Goal: Transaction & Acquisition: Purchase product/service

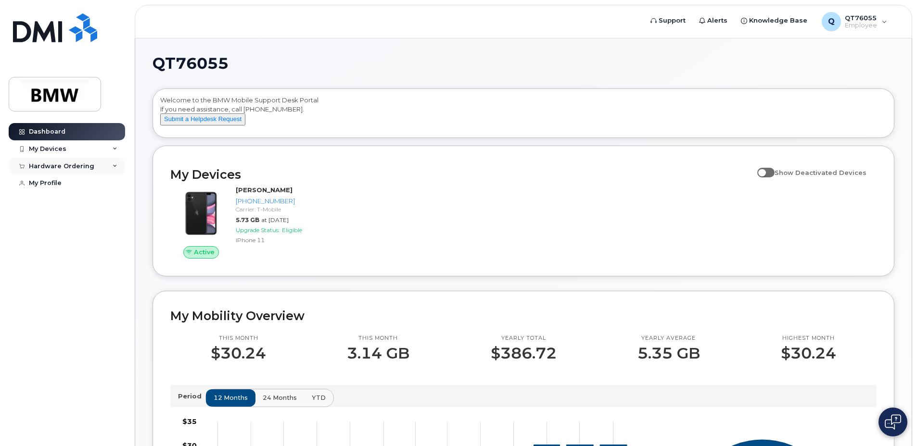
click at [116, 165] on icon at bounding box center [115, 166] width 5 height 5
click at [58, 200] on div "New Order" at bounding box center [51, 202] width 37 height 9
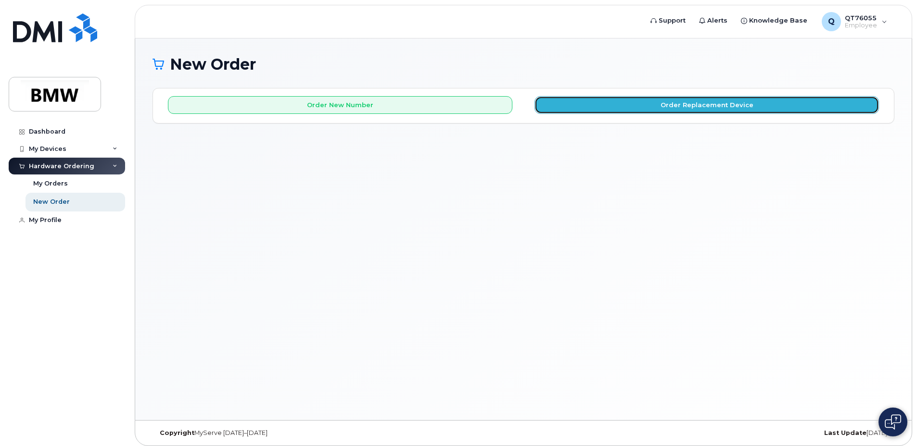
click at [569, 105] on button "Order Replacement Device" at bounding box center [707, 105] width 344 height 18
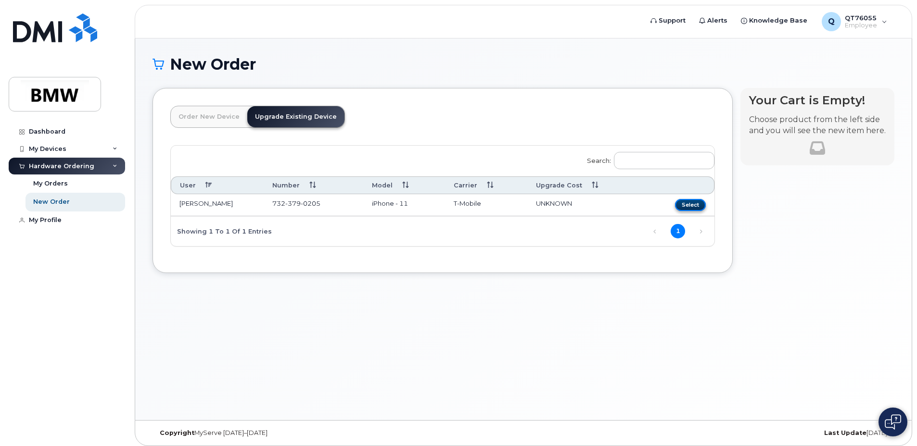
click at [696, 204] on button "Select" at bounding box center [690, 205] width 31 height 12
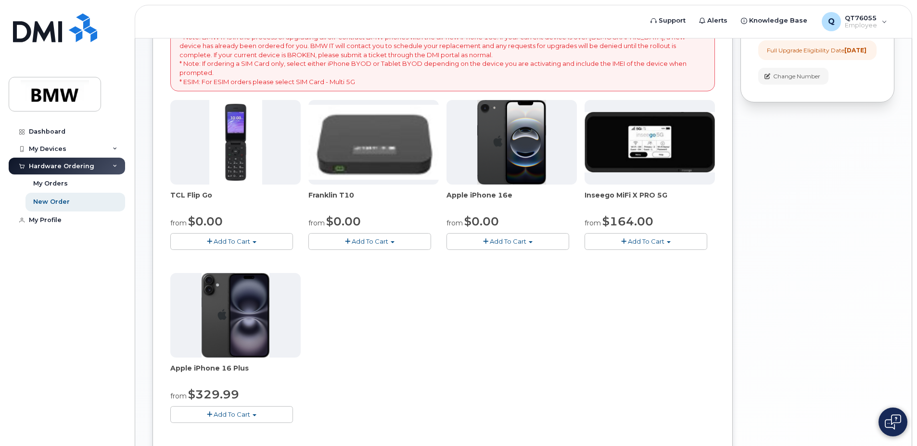
scroll to position [144, 0]
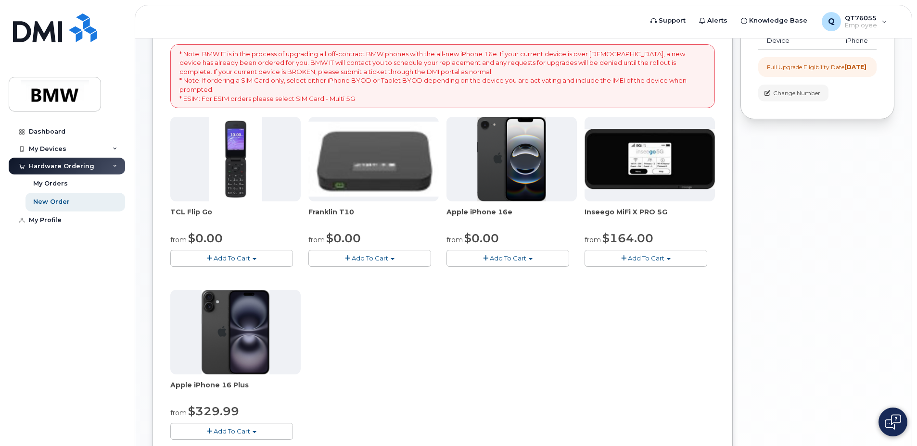
click at [531, 258] on span "button" at bounding box center [531, 259] width 4 height 2
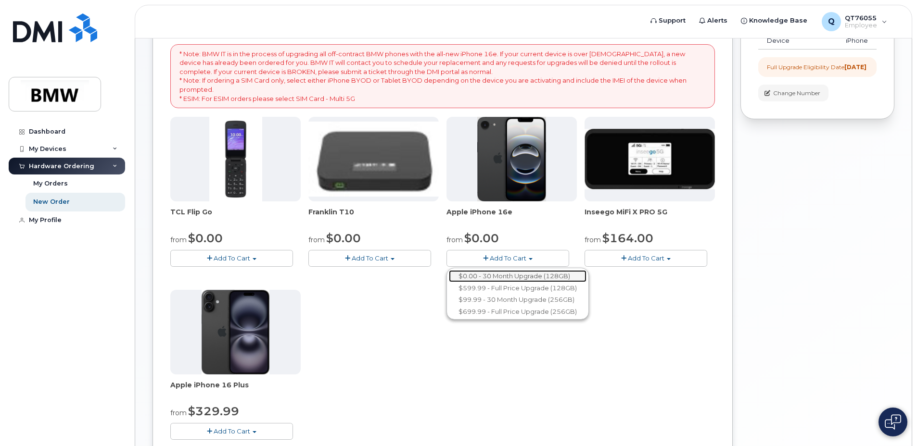
click at [526, 277] on link "$0.00 - 30 Month Upgrade (128GB)" at bounding box center [518, 276] width 138 height 12
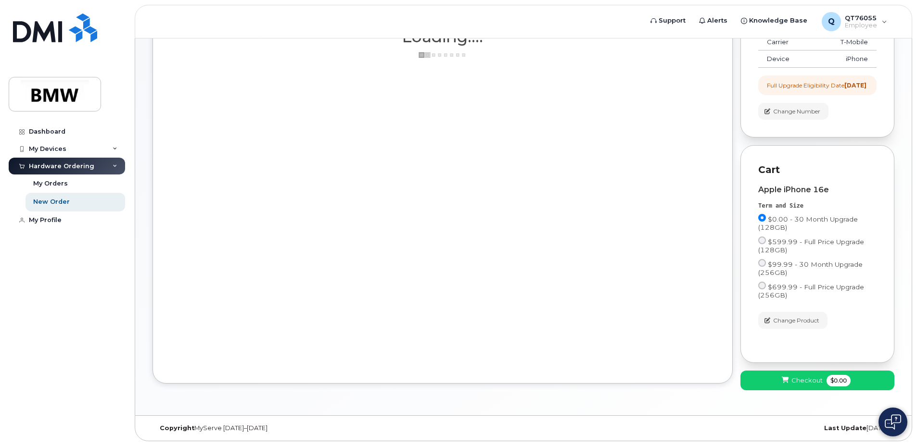
scroll to position [134, 0]
click at [797, 380] on span "Checkout" at bounding box center [806, 380] width 31 height 9
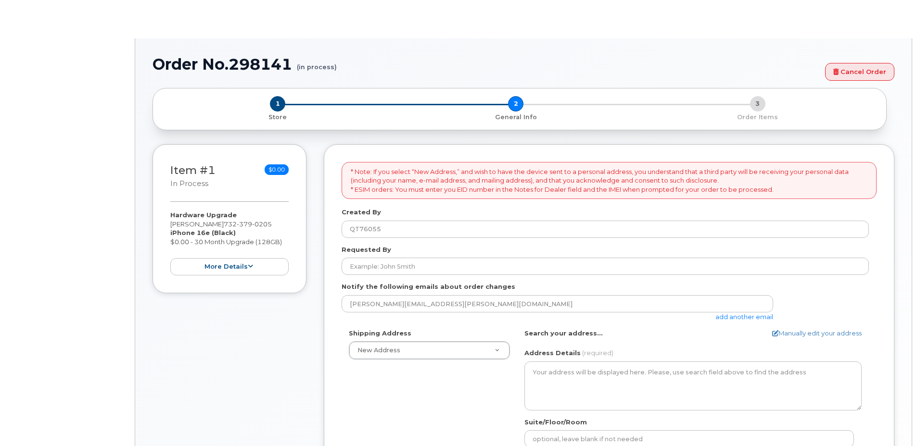
select select
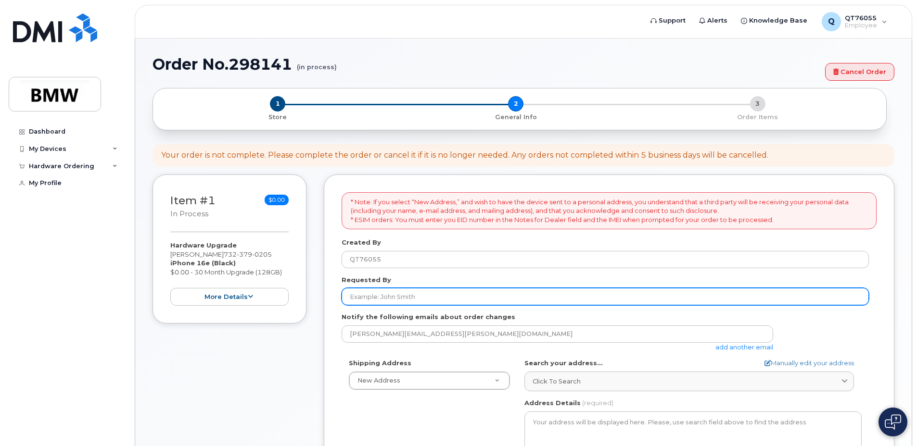
click at [433, 296] on input "Requested By" at bounding box center [605, 296] width 527 height 17
type input "[PERSON_NAME]"
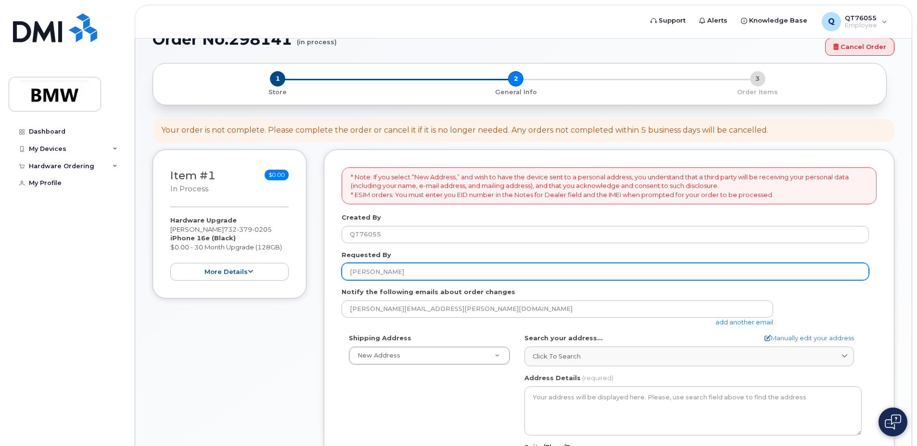
scroll to position [48, 0]
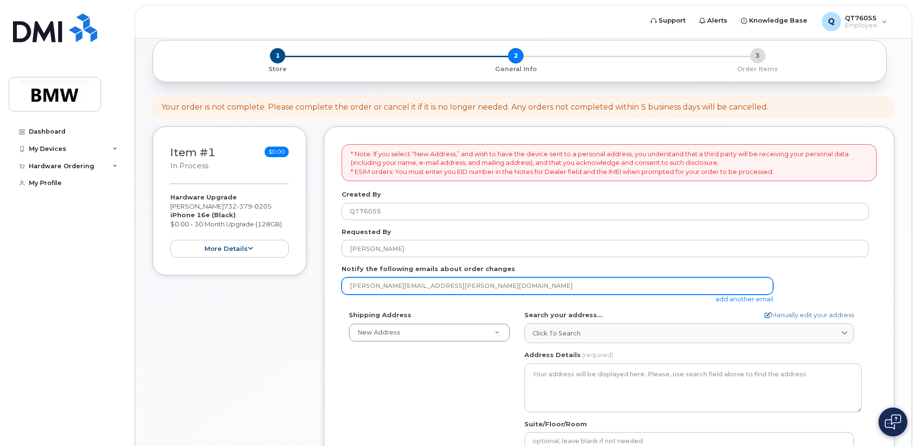
click at [454, 290] on input "[PERSON_NAME][EMAIL_ADDRESS][PERSON_NAME][DOMAIN_NAME]" at bounding box center [558, 286] width 432 height 17
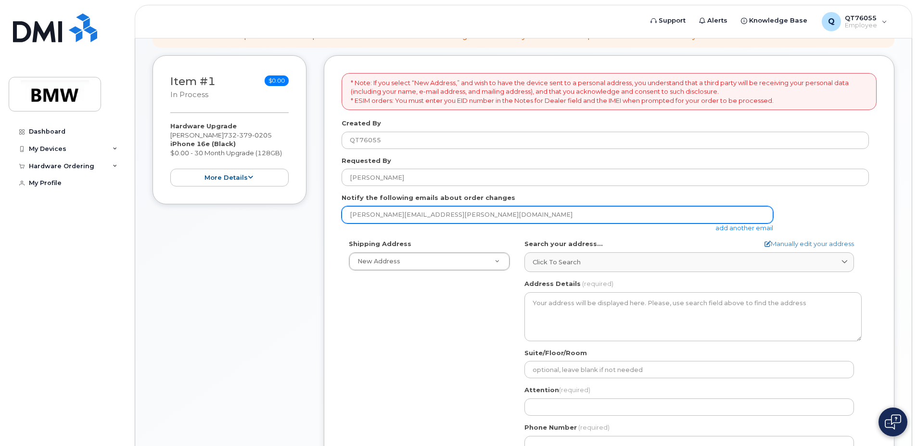
scroll to position [144, 0]
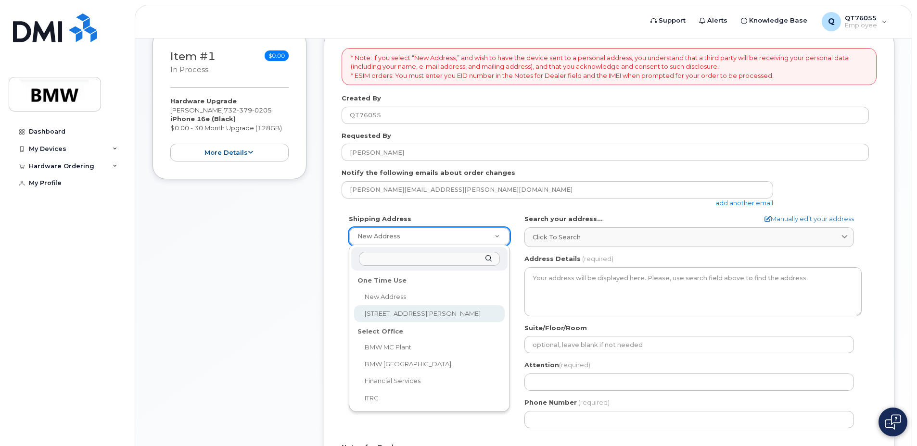
select select "374 Lake Cassidy Drive"
type input "[PERSON_NAME]"
type input "7323790205"
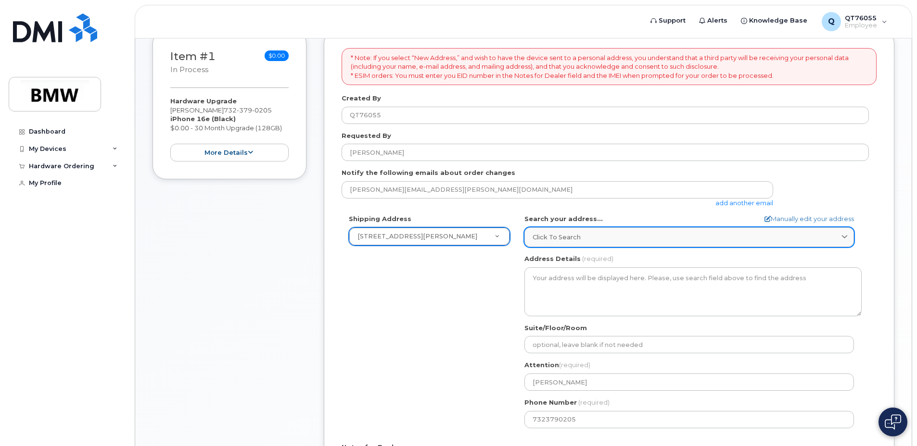
click at [590, 241] on div "Click to search" at bounding box center [689, 237] width 313 height 9
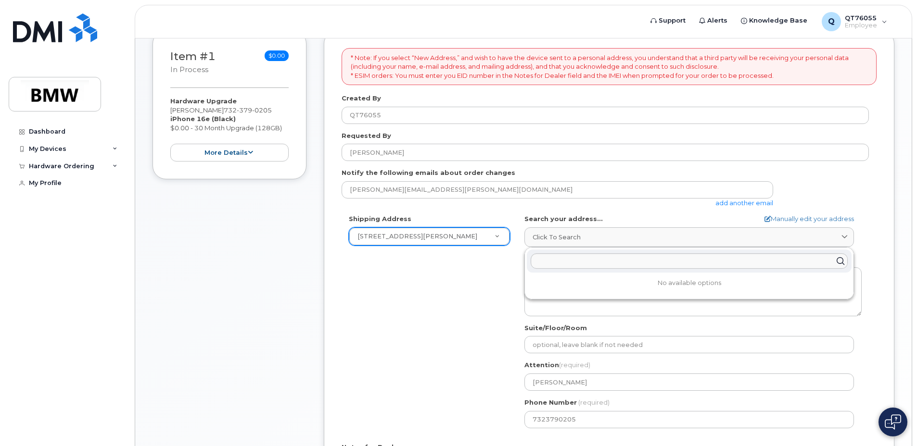
click at [459, 276] on div "Shipping Address 374 Lake Cassidy Drive New Address 374 Lake Cassidy Drive BMW …" at bounding box center [605, 325] width 527 height 221
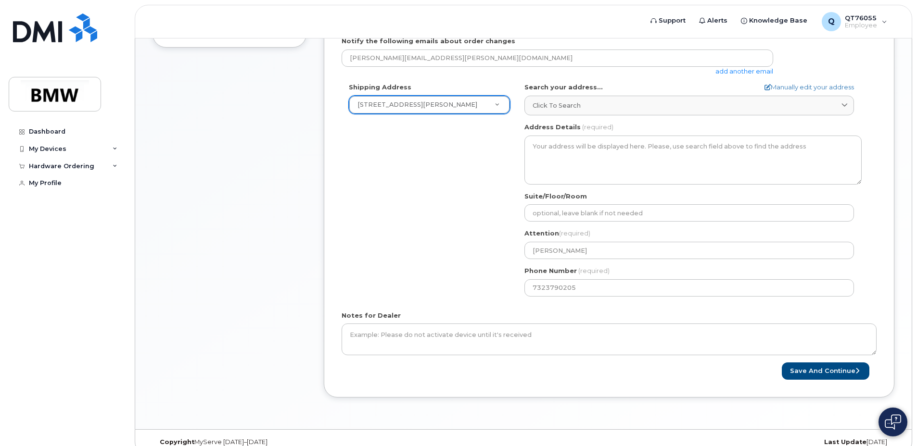
scroll to position [290, 0]
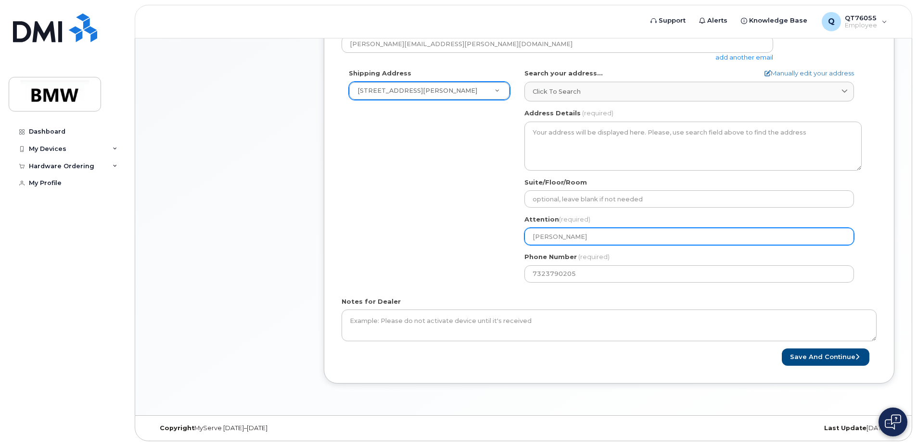
click at [593, 239] on input "[PERSON_NAME]" at bounding box center [689, 236] width 330 height 17
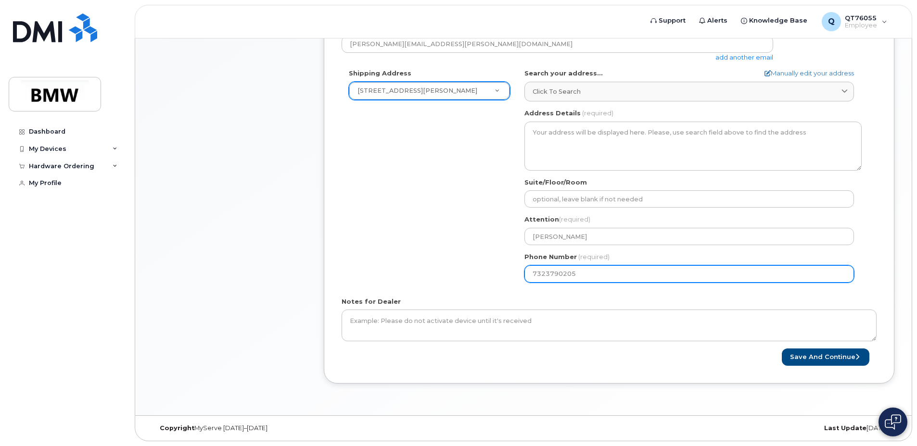
click at [582, 280] on input "7323790205" at bounding box center [689, 274] width 330 height 17
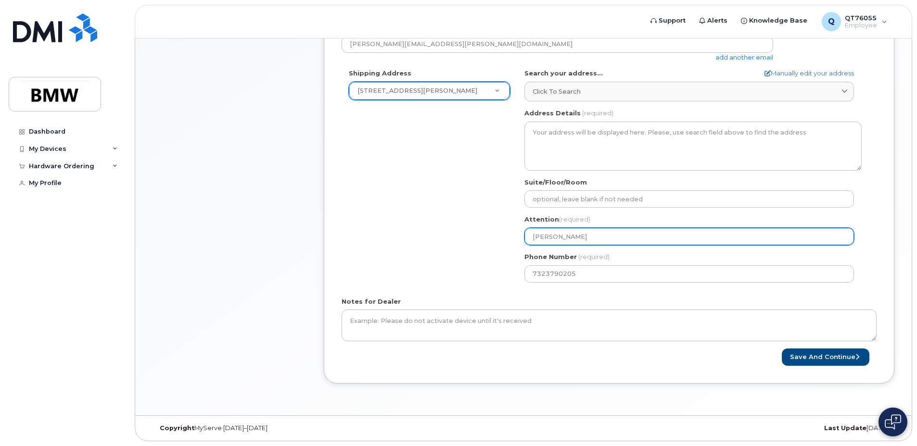
click at [555, 236] on input "[PERSON_NAME]" at bounding box center [689, 236] width 330 height 17
drag, startPoint x: 574, startPoint y: 236, endPoint x: 488, endPoint y: 242, distance: 86.3
click at [488, 242] on div "Shipping Address 374 Lake Cassidy Drive New Address 374 Lake Cassidy Drive BMW …" at bounding box center [605, 179] width 527 height 221
drag, startPoint x: 586, startPoint y: 240, endPoint x: 479, endPoint y: 237, distance: 106.8
click at [479, 237] on div "Shipping Address 374 Lake Cassidy Drive New Address 374 Lake Cassidy Drive BMW …" at bounding box center [605, 179] width 527 height 221
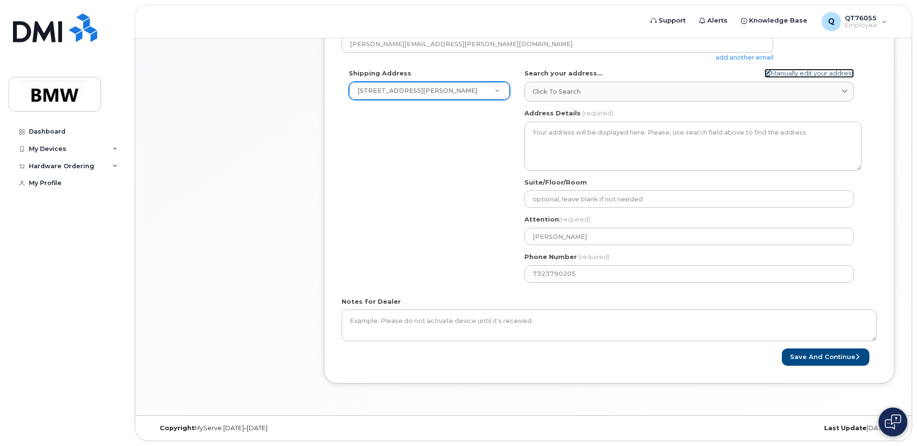
click at [811, 73] on link "Manually edit your address" at bounding box center [808, 73] width 89 height 9
select select
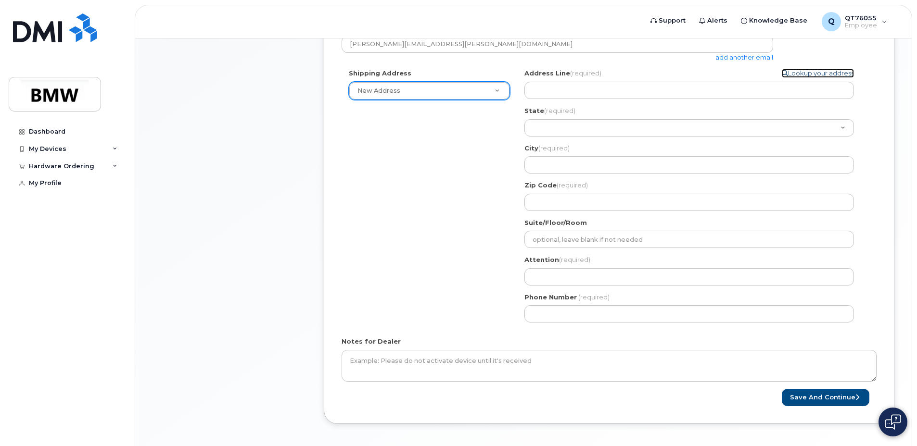
click at [802, 74] on link "Lookup your address" at bounding box center [818, 73] width 72 height 9
select select "374 Lake Cassidy Drive"
type input "[PERSON_NAME]"
type input "7323790205"
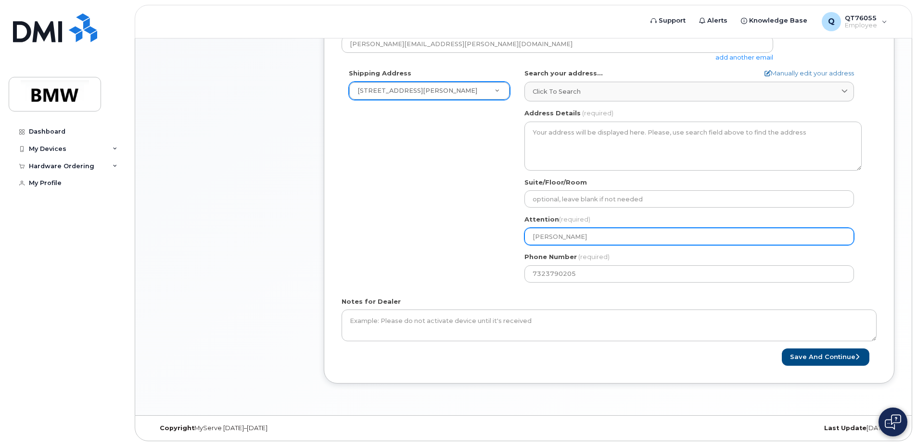
drag, startPoint x: 579, startPoint y: 235, endPoint x: 468, endPoint y: 240, distance: 111.2
click at [471, 239] on div "Shipping Address 374 Lake Cassidy Drive New Address 374 Lake Cassidy Drive BMW …" at bounding box center [605, 179] width 527 height 221
select select
type input "G"
select select
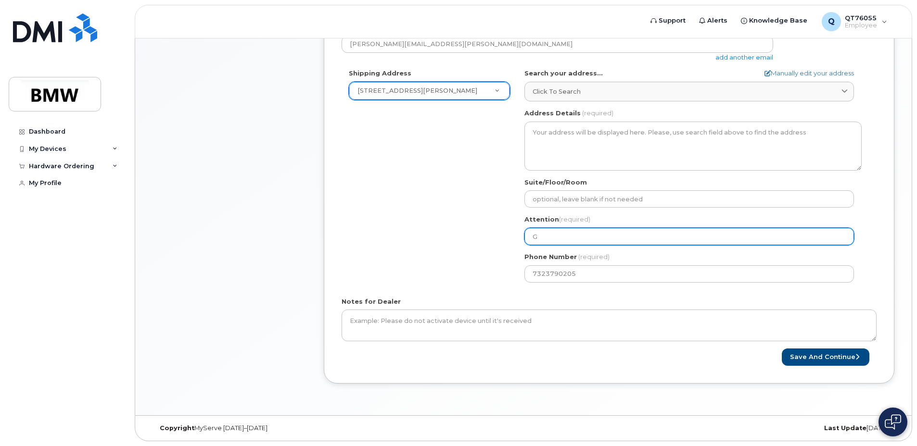
type input "Gr"
select select
type input "Gre"
select select
type input "Greg"
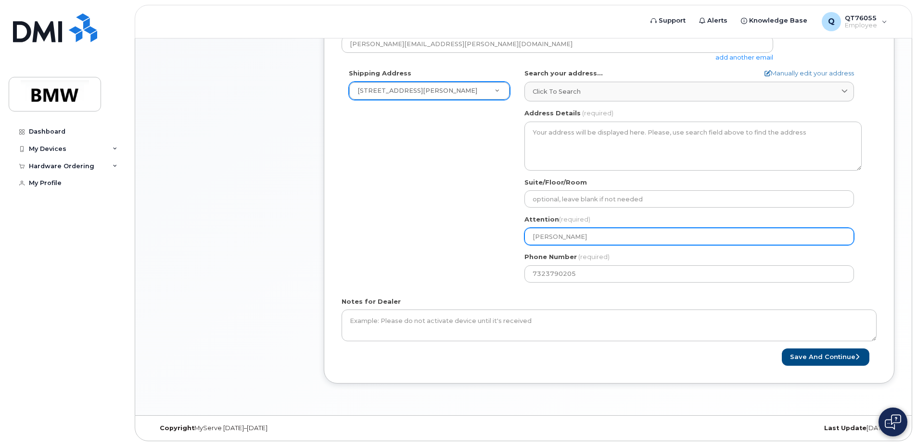
select select
type input "Grego"
select select
type input "Gregor"
select select
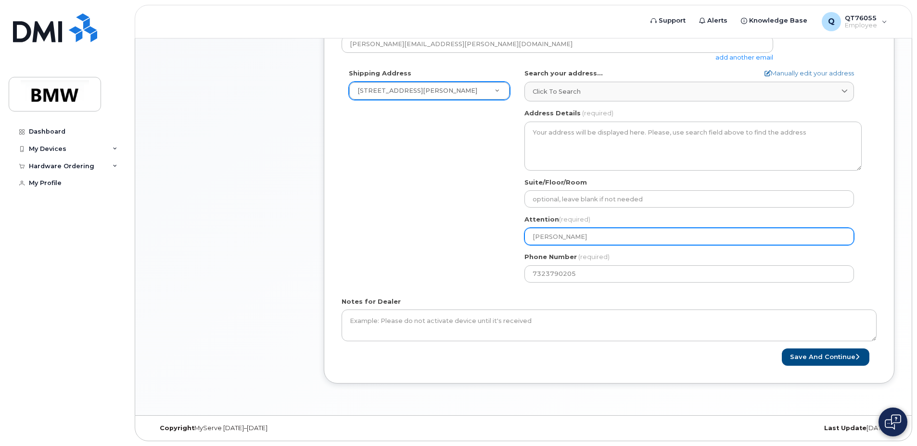
type input "[PERSON_NAME]"
select select
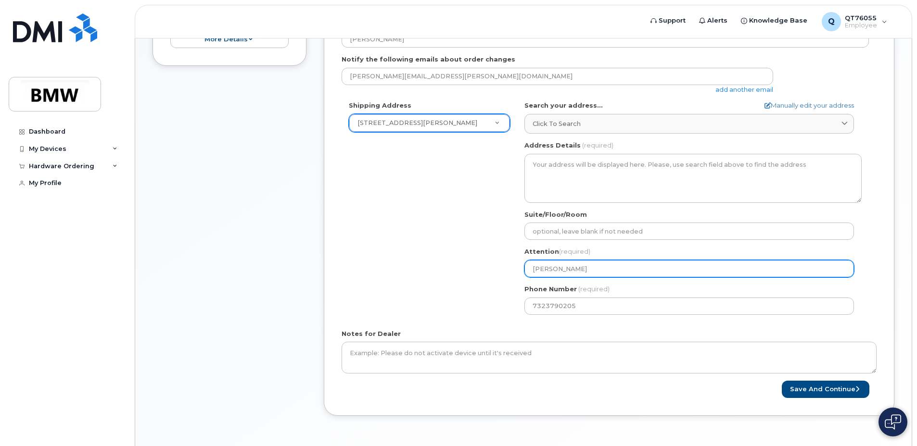
scroll to position [146, 0]
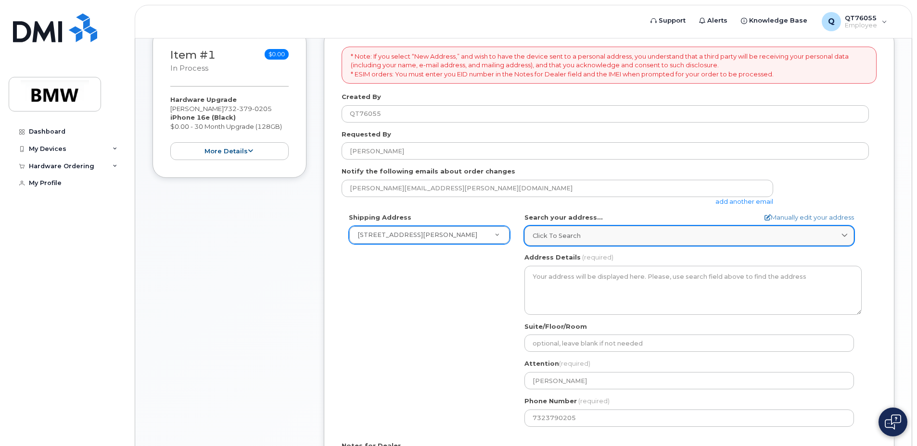
click at [572, 239] on span "Click to search" at bounding box center [557, 235] width 48 height 9
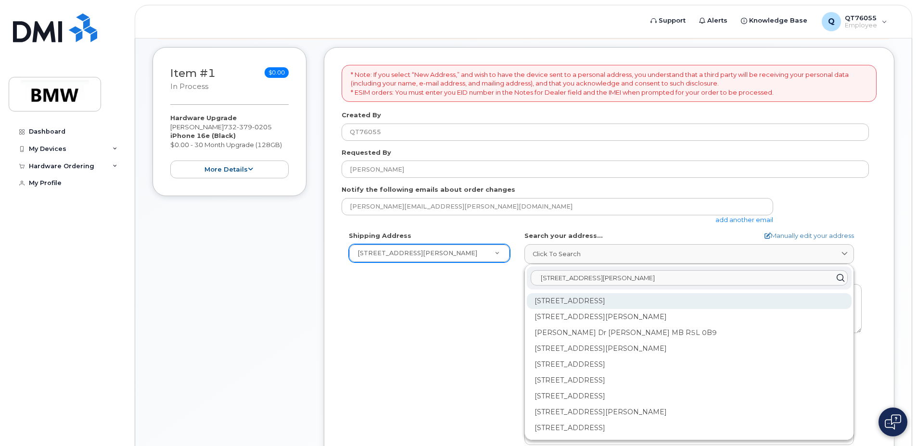
scroll to position [98, 0]
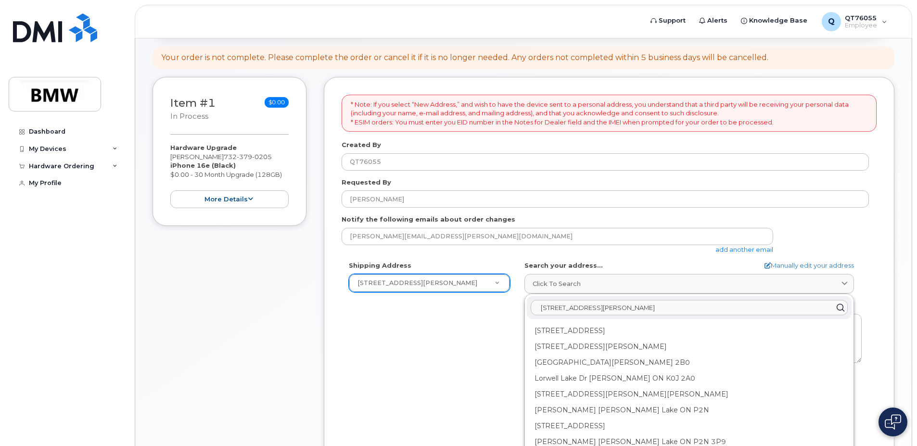
type input "374 Lake Cassidy Drive, Kissimmee"
click at [869, 276] on div "Shipping Address 374 Lake Cassidy Drive New Address 374 Lake Cassidy Drive BMW …" at bounding box center [609, 371] width 535 height 221
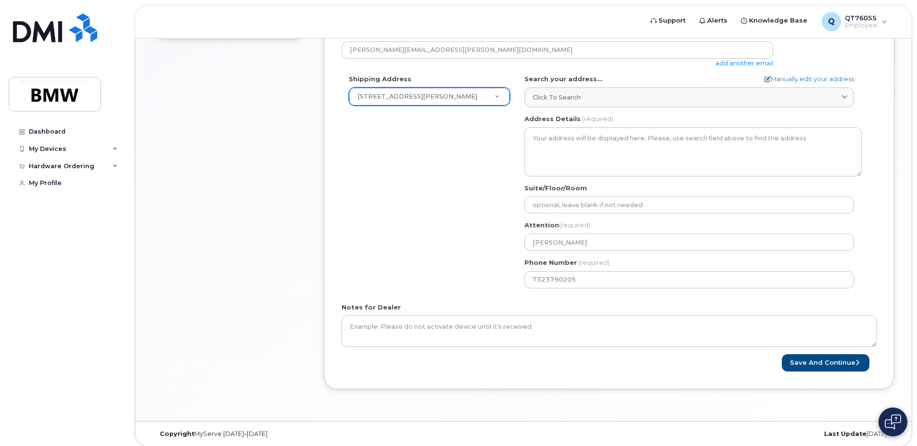
scroll to position [290, 0]
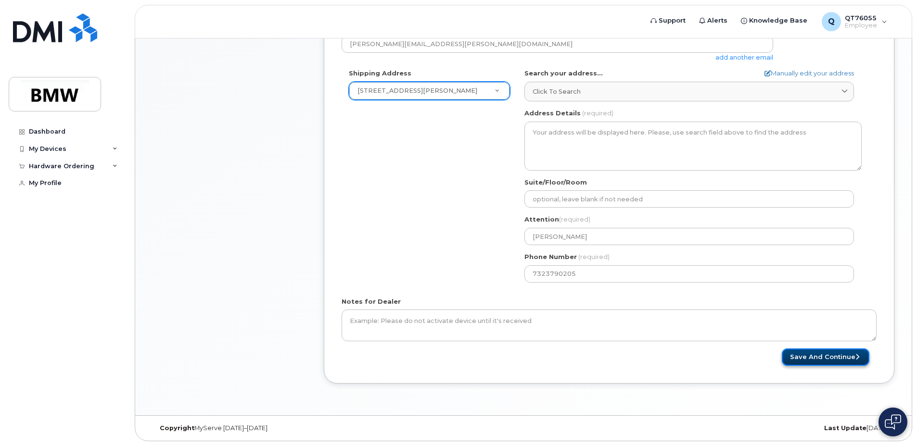
click at [816, 357] on button "Save and Continue" at bounding box center [826, 358] width 88 height 18
click at [824, 355] on button "Save and Continue" at bounding box center [826, 358] width 88 height 18
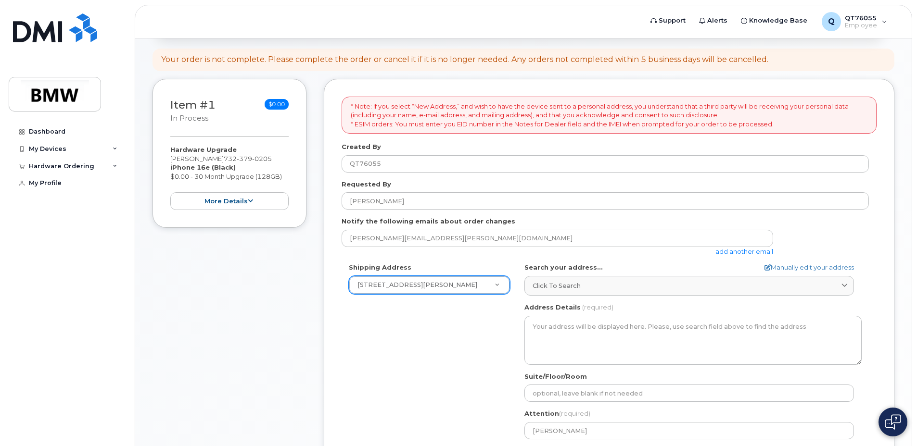
scroll to position [96, 0]
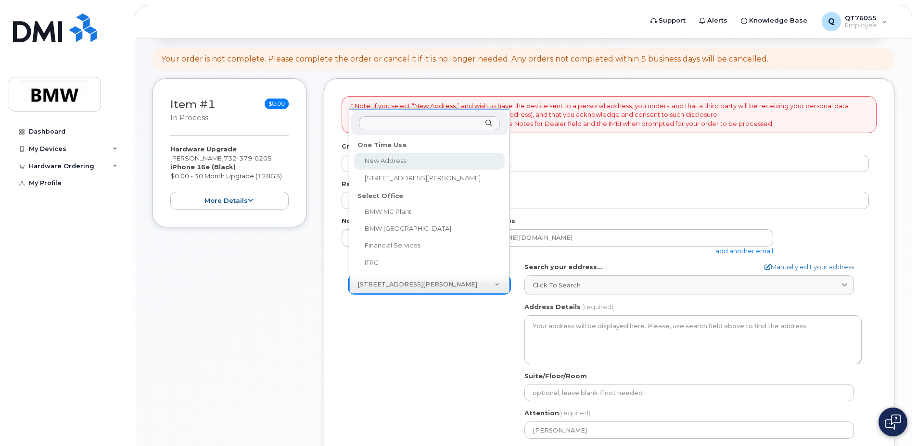
select select
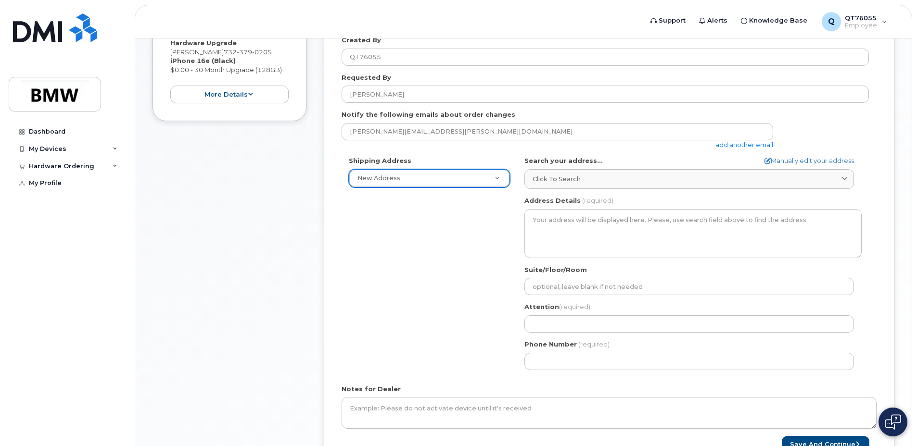
scroll to position [144, 0]
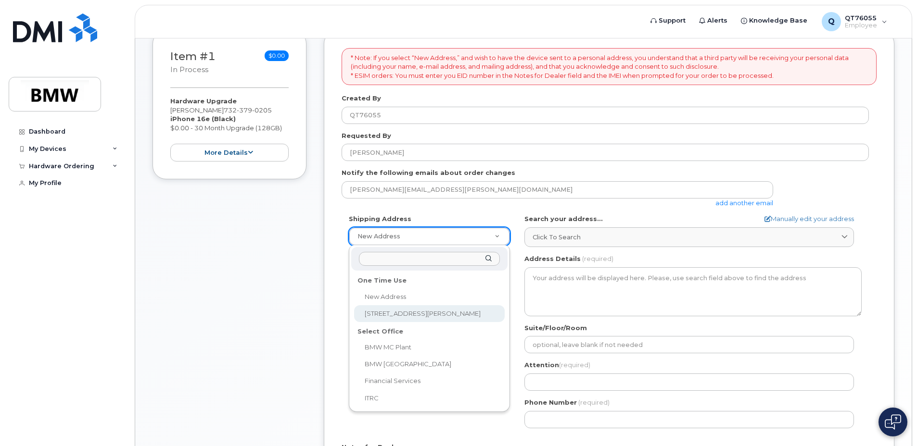
select select "[STREET_ADDRESS][PERSON_NAME]"
type input "[PERSON_NAME]"
type input "7323790205"
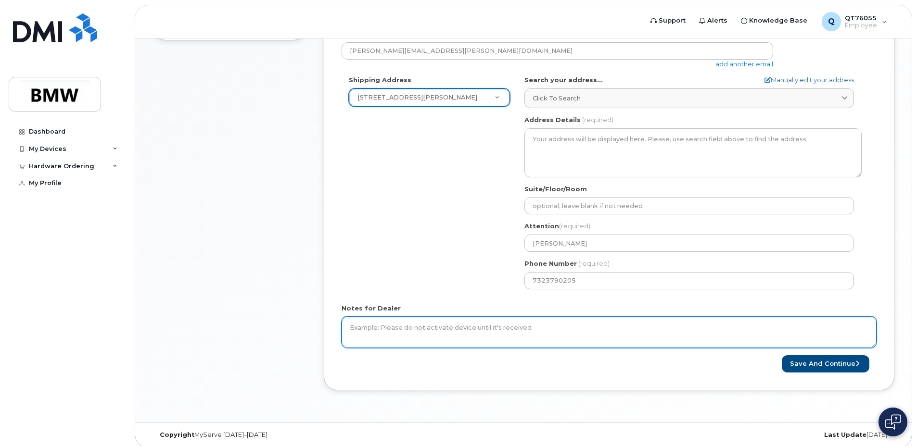
scroll to position [289, 0]
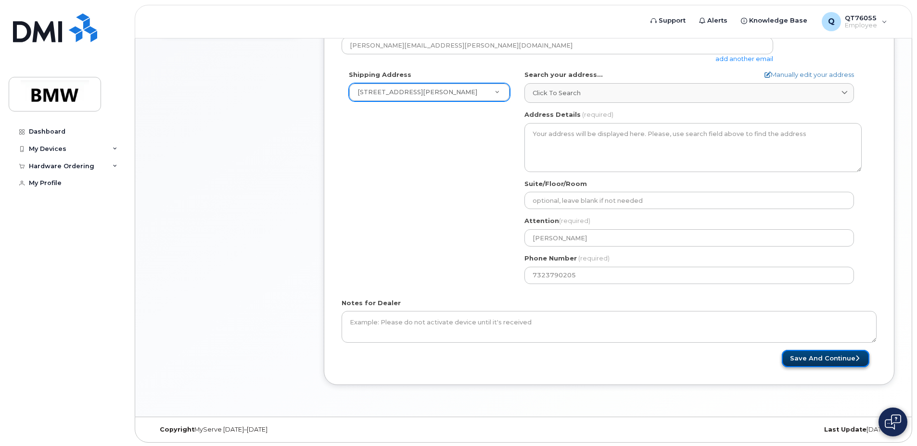
click at [819, 360] on button "Save and Continue" at bounding box center [826, 359] width 88 height 18
click at [846, 359] on button "Save and Continue" at bounding box center [826, 359] width 88 height 18
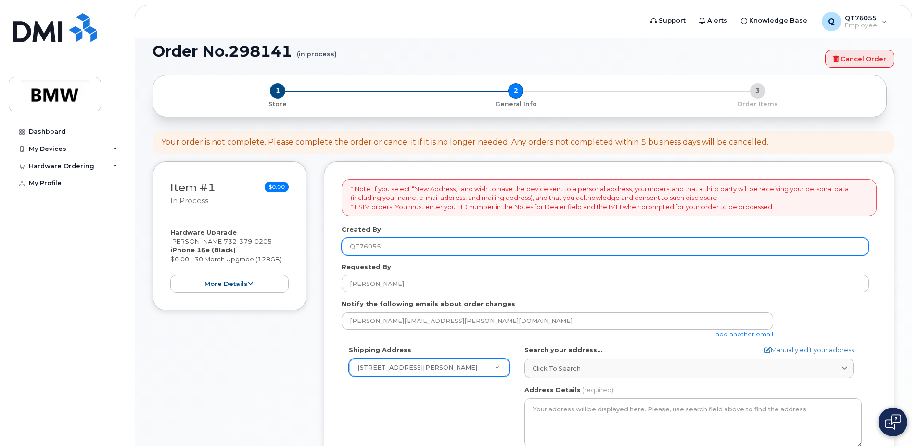
scroll to position [0, 0]
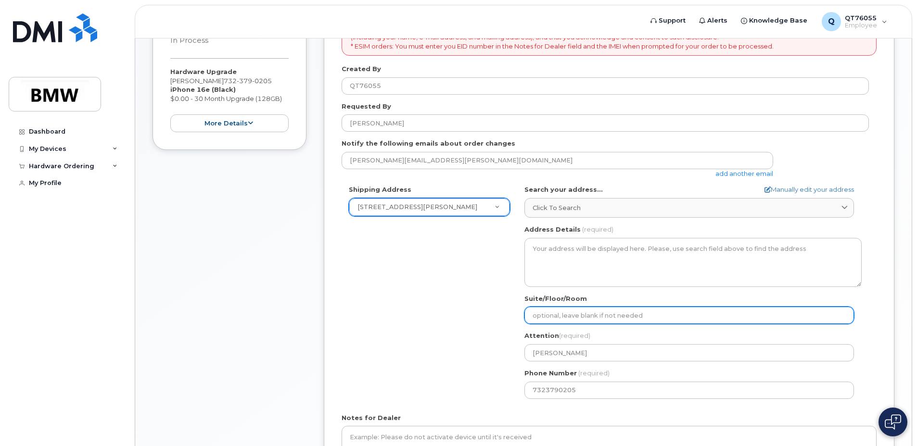
scroll to position [192, 0]
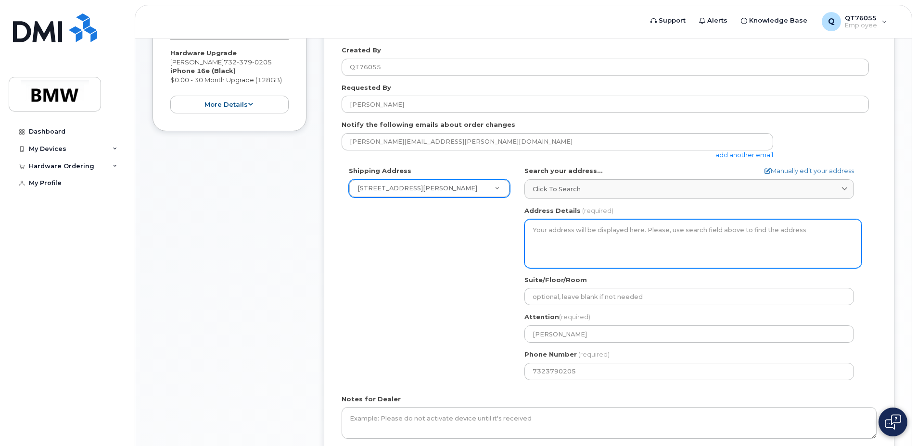
click at [566, 231] on textarea "Address Details" at bounding box center [692, 243] width 337 height 49
click at [561, 242] on textarea "Address Details" at bounding box center [692, 243] width 337 height 49
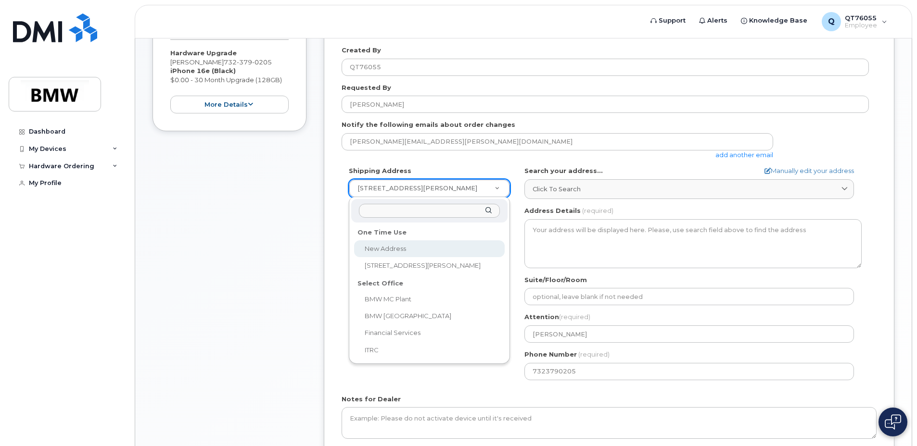
select select
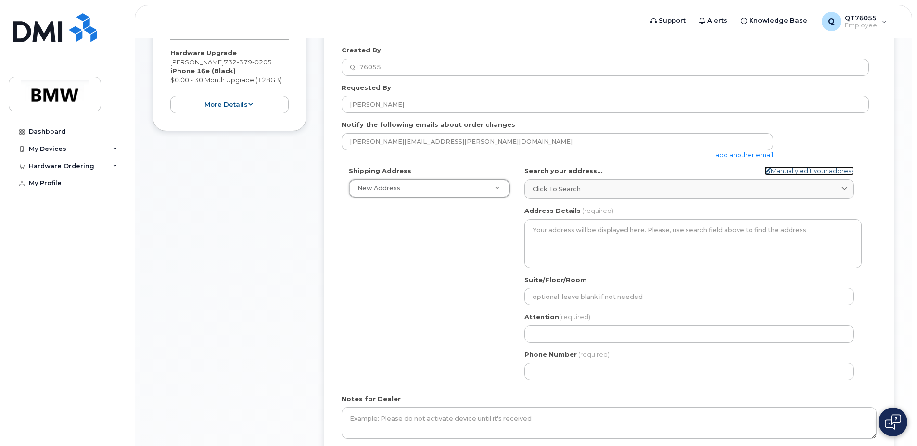
click at [777, 170] on link "Manually edit your address" at bounding box center [808, 170] width 89 height 9
select select
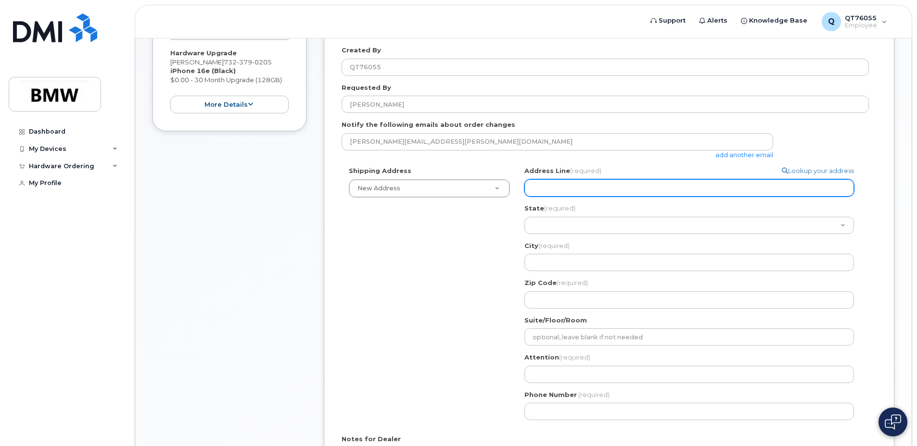
click at [578, 193] on input "Address Line (required)" at bounding box center [689, 187] width 330 height 17
type input "[STREET_ADDRESS][PERSON_NAME]"
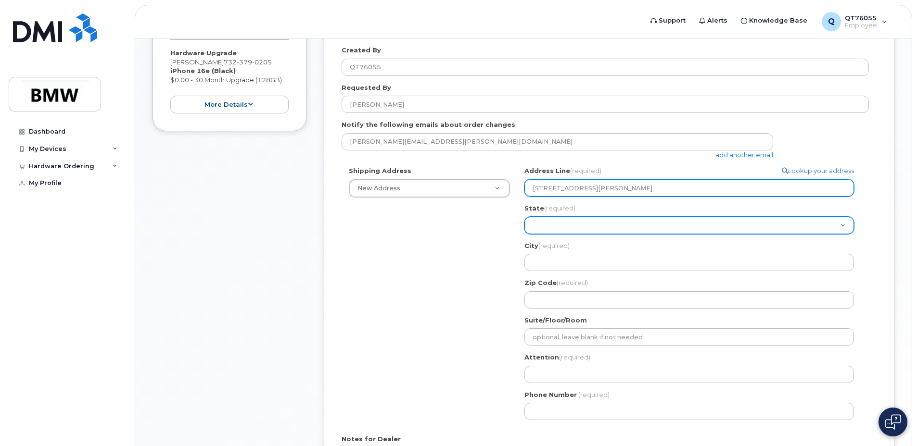
select select "FL"
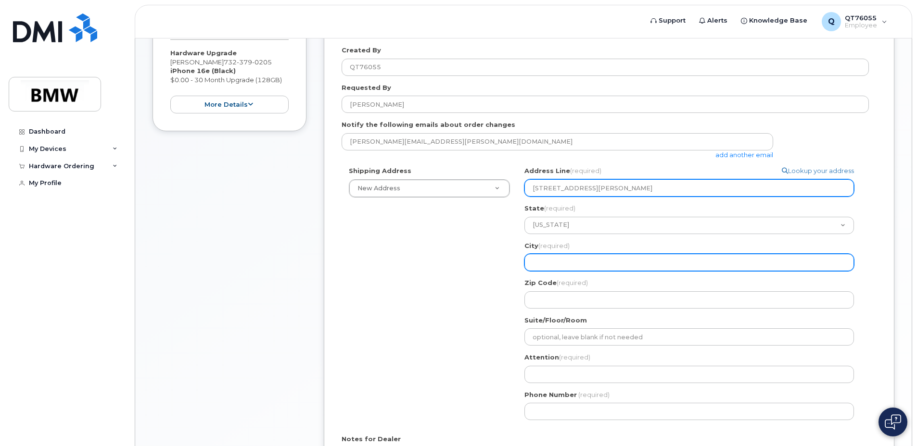
type input "Kissimmee"
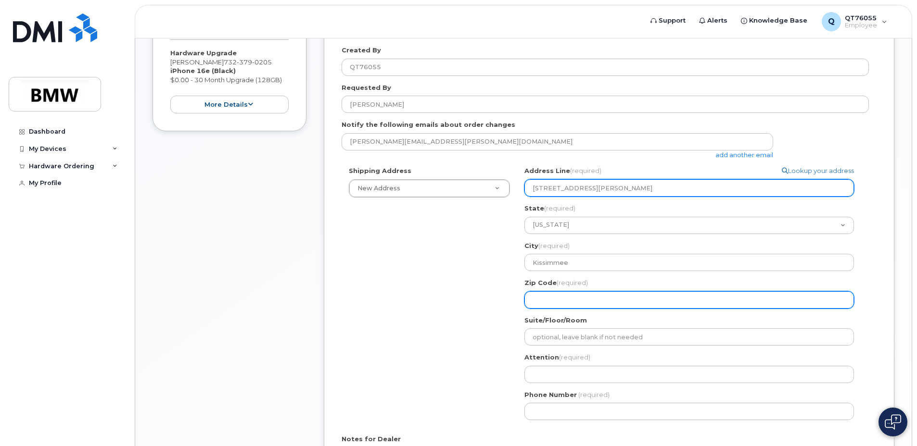
type input "34759"
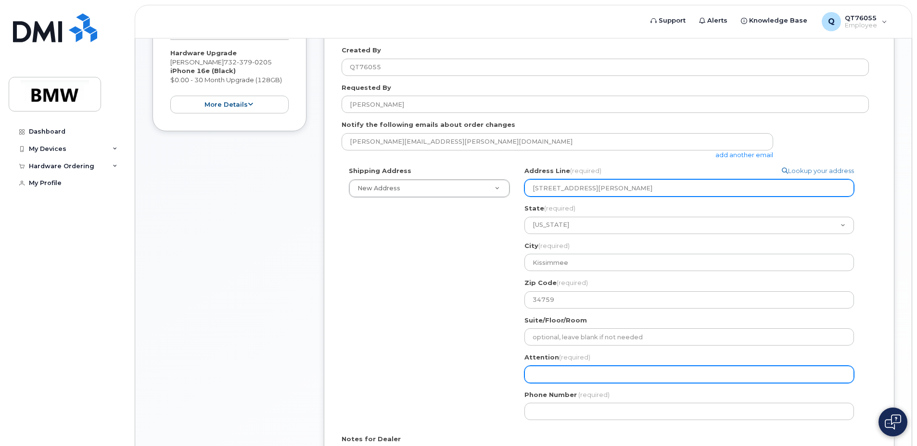
type input "[PERSON_NAME]"
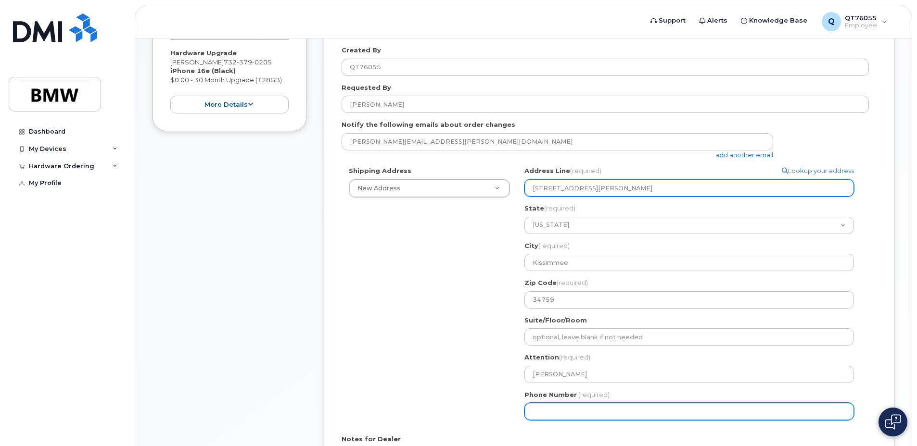
type input "7323790205"
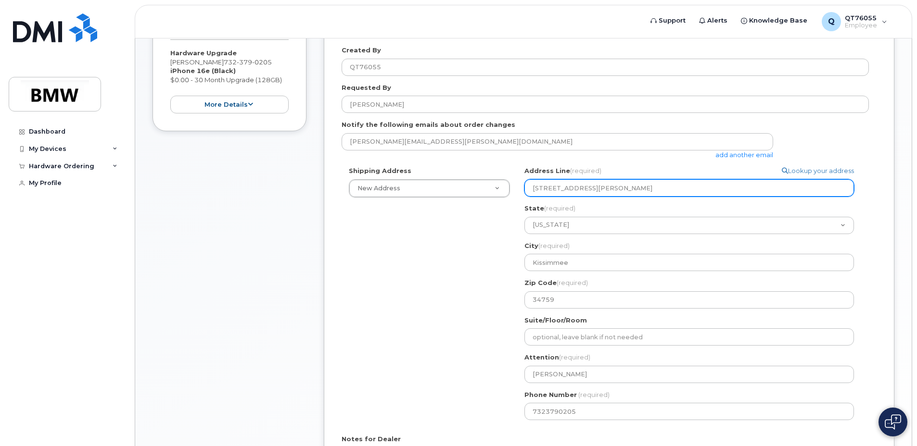
select select
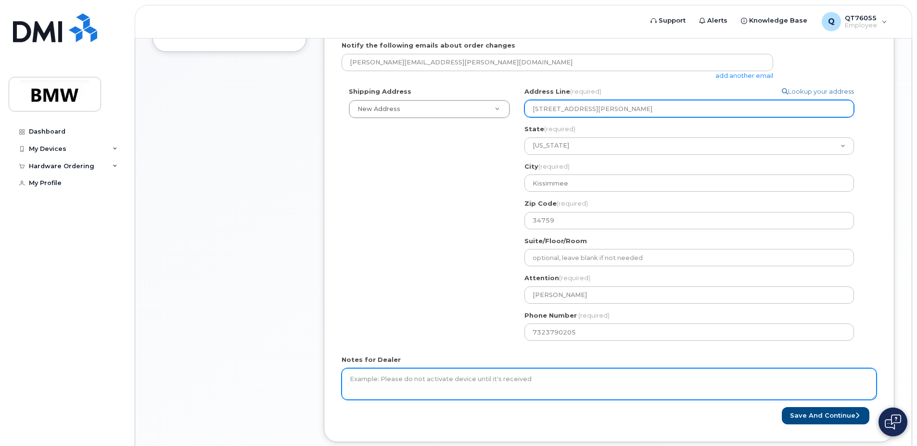
scroll to position [289, 0]
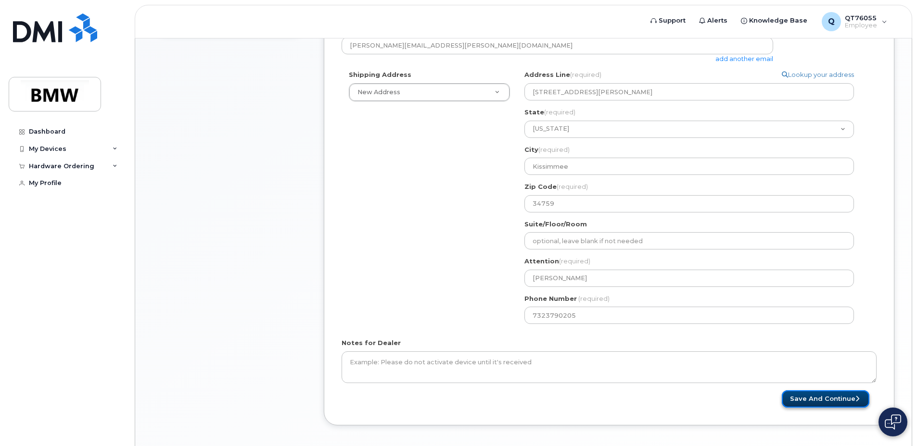
click at [827, 397] on button "Save and Continue" at bounding box center [826, 400] width 88 height 18
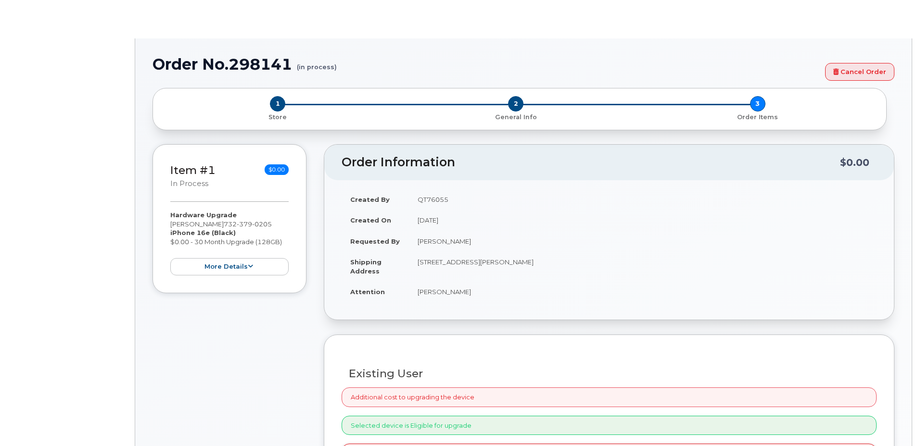
select select "1897551"
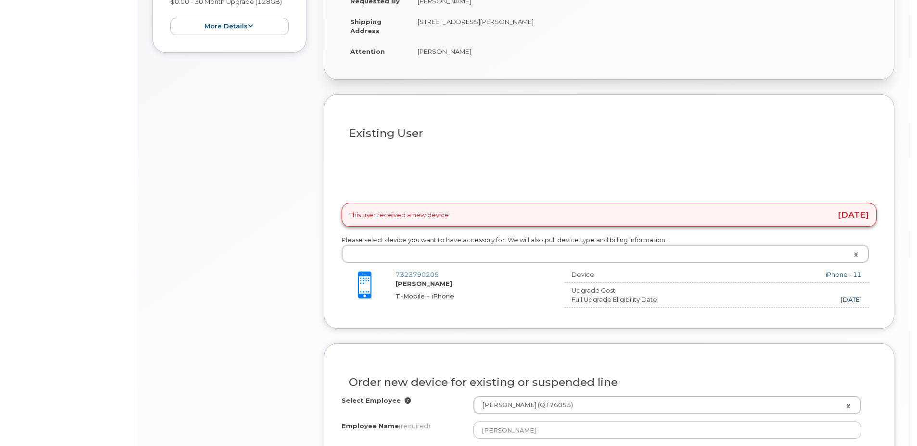
type input "1897813"
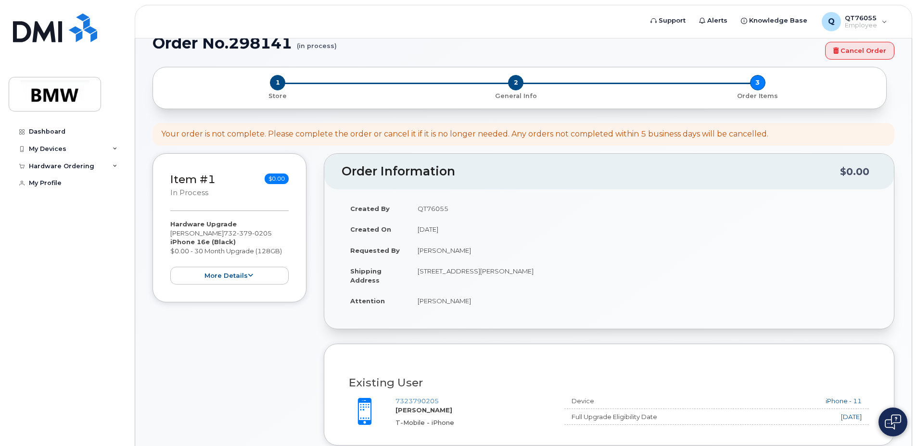
scroll to position [20, 0]
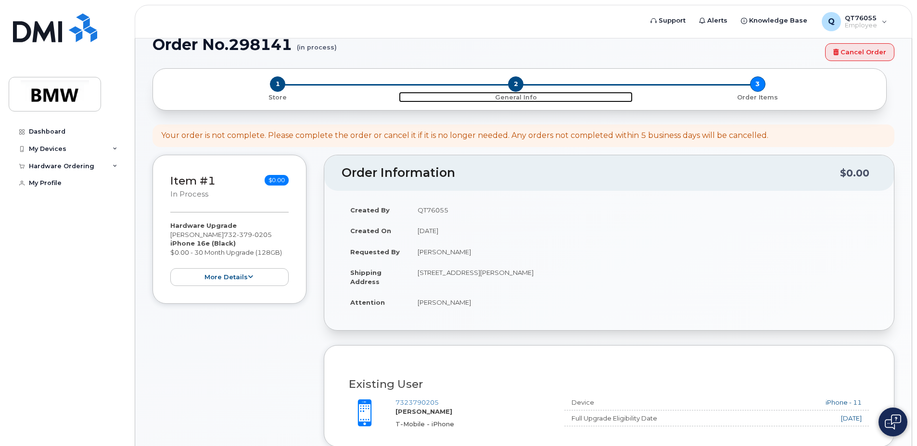
click at [510, 95] on p "General Info" at bounding box center [516, 97] width 234 height 9
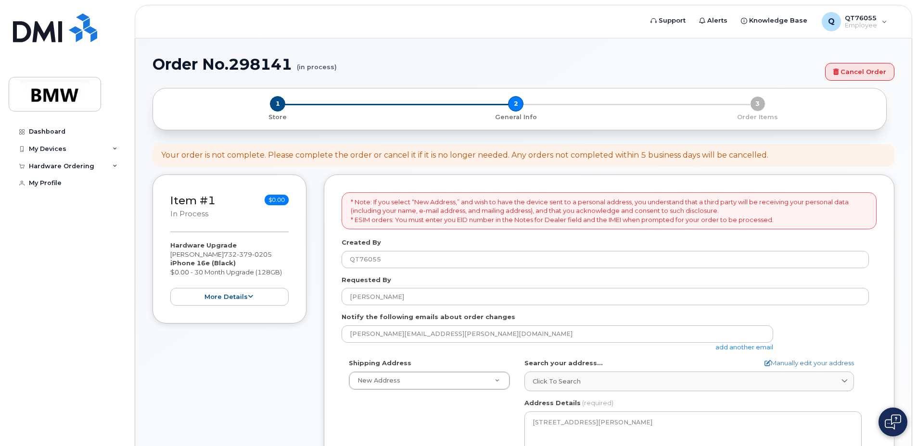
select select
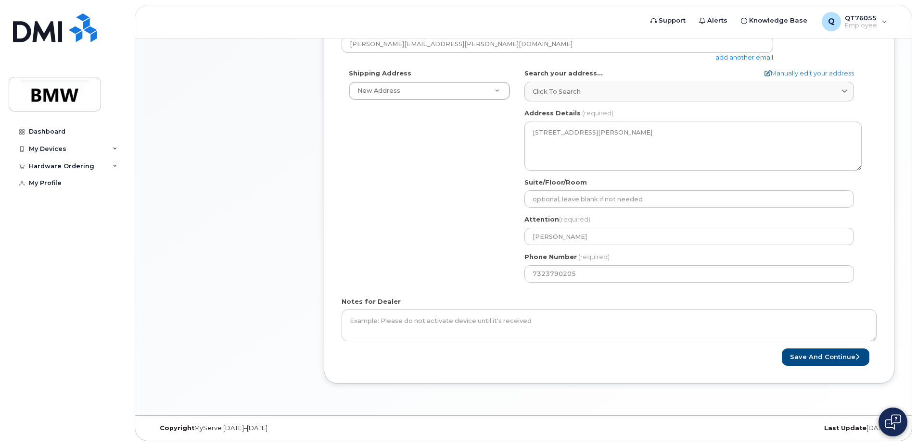
scroll to position [290, 0]
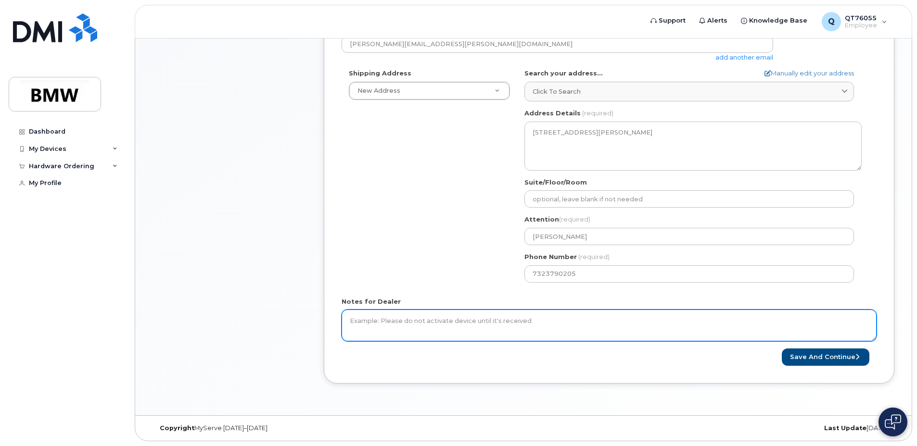
click at [425, 320] on textarea "Notes for Dealer" at bounding box center [609, 326] width 535 height 32
type textarea "Please Do Not Activate Device Until Received."
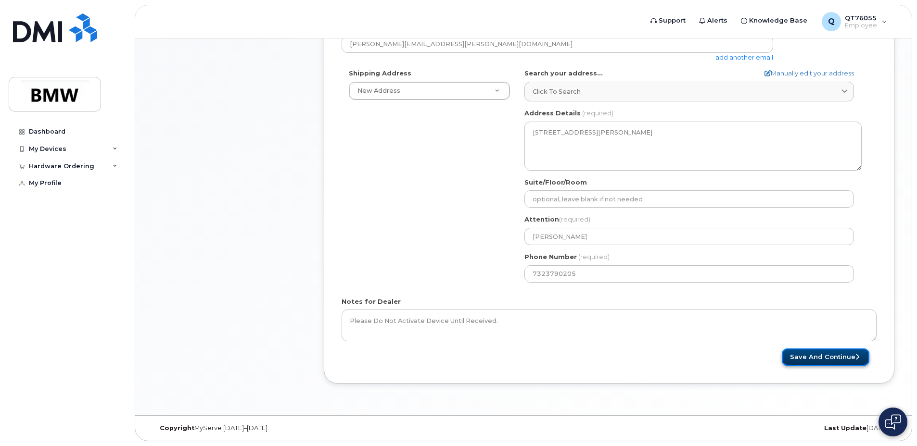
click at [819, 360] on button "Save and Continue" at bounding box center [826, 358] width 88 height 18
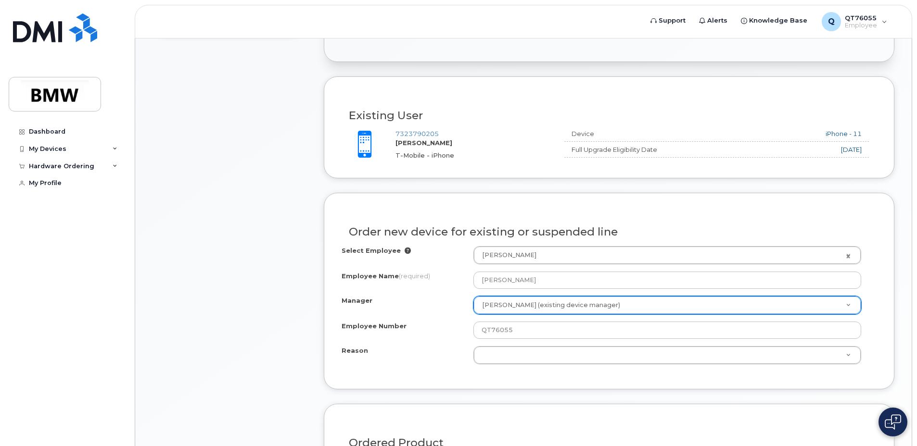
scroll to position [337, 0]
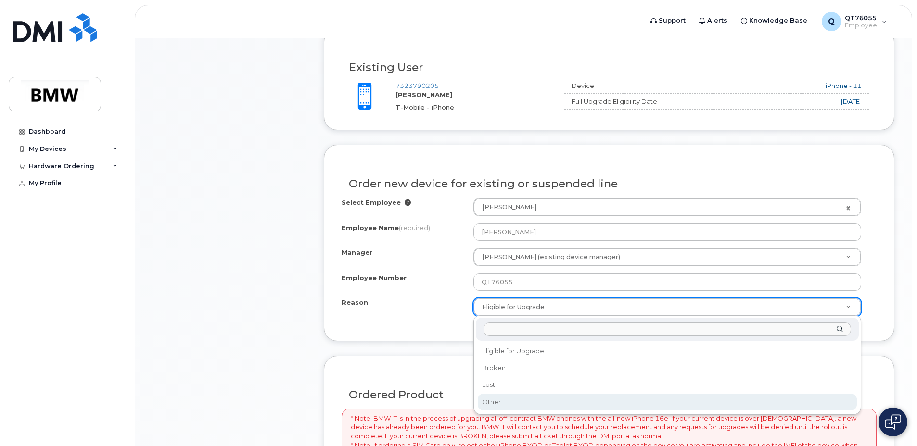
select select "other"
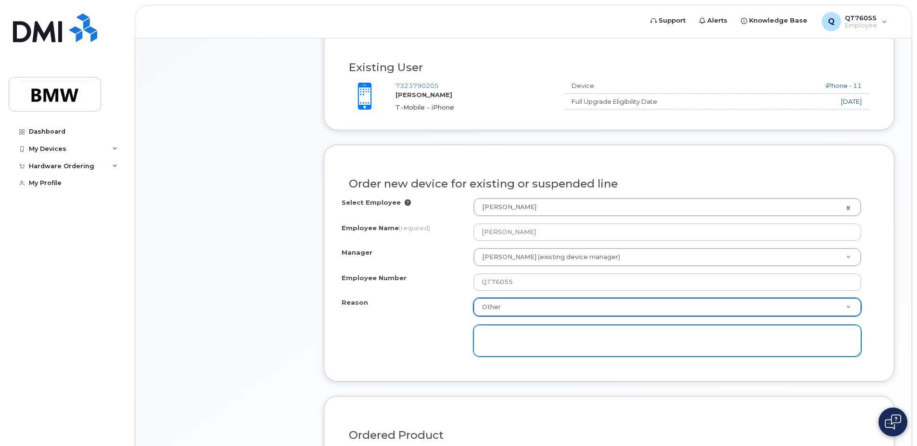
click at [498, 337] on textarea at bounding box center [667, 341] width 388 height 32
click at [479, 335] on textarea "Phone acting up needs more space" at bounding box center [667, 341] width 388 height 32
drag, startPoint x: 491, startPoint y: 336, endPoint x: 411, endPoint y: 340, distance: 79.9
click at [412, 340] on div "Reason Other Reason Eligible for Upgrade Broken Lost Other Its an older phone P…" at bounding box center [609, 327] width 535 height 59
drag, startPoint x: 587, startPoint y: 335, endPoint x: 544, endPoint y: 339, distance: 43.5
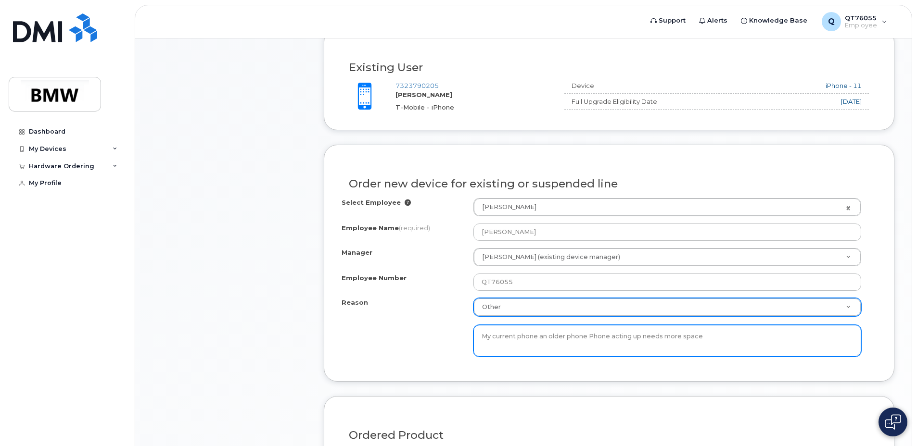
click at [544, 339] on textarea "My current phone an older phone Phone acting up needs more space" at bounding box center [667, 341] width 388 height 32
drag, startPoint x: 755, startPoint y: 336, endPoint x: 644, endPoint y: 331, distance: 110.8
click at [644, 331] on textarea "My current phone is older and its starting to act up. Phone acting up needs mor…" at bounding box center [667, 341] width 388 height 32
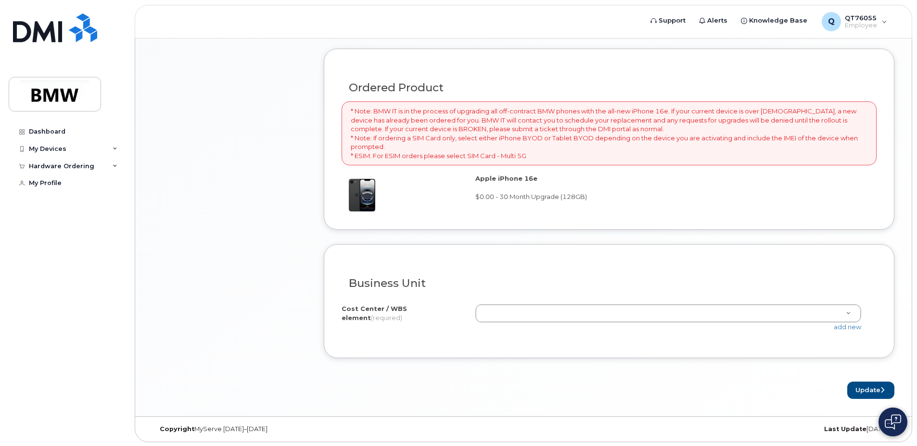
scroll to position [686, 0]
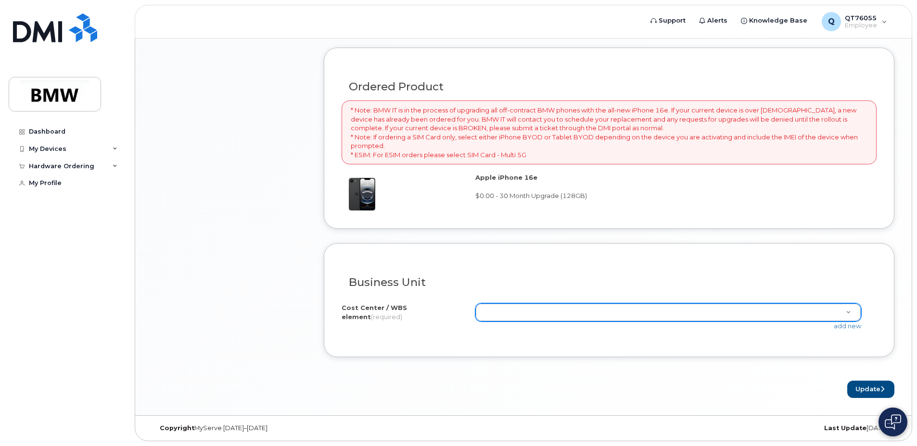
type textarea "My current phone is older and its starting to act up. I also do not have any sp…"
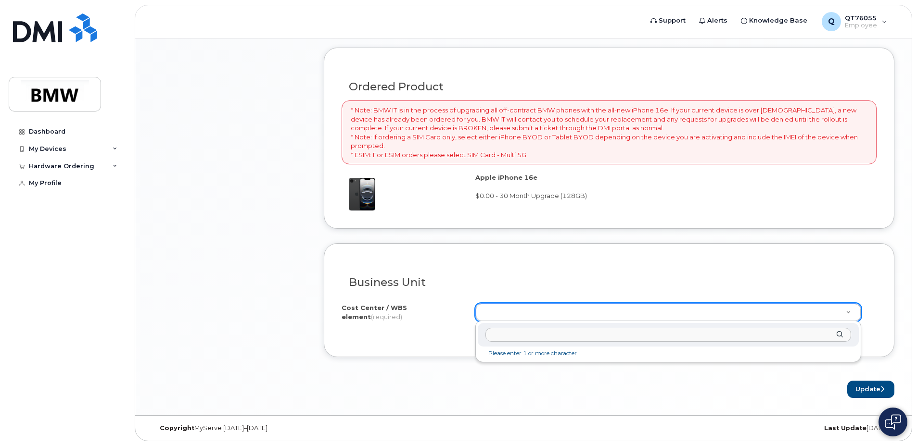
click at [521, 330] on input "text" at bounding box center [668, 335] width 366 height 14
click at [517, 337] on input "text" at bounding box center [668, 335] width 366 height 14
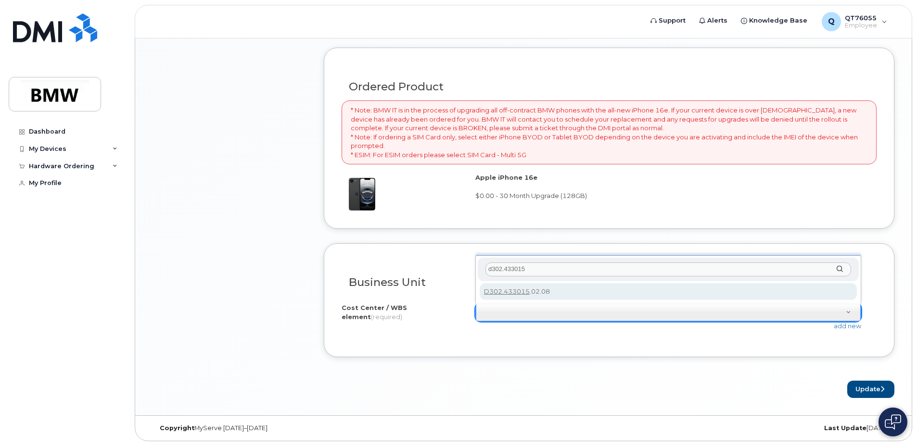
type input "d302.433015"
type input "D302.433015.02.08"
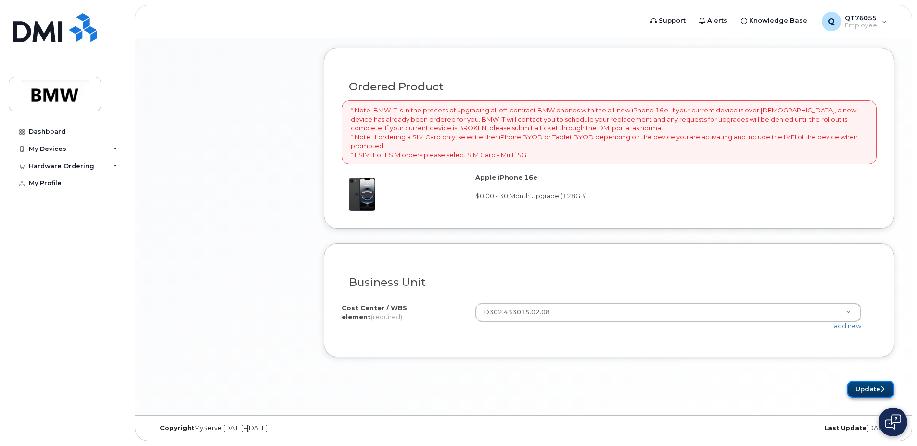
click at [856, 388] on button "Update" at bounding box center [870, 390] width 47 height 18
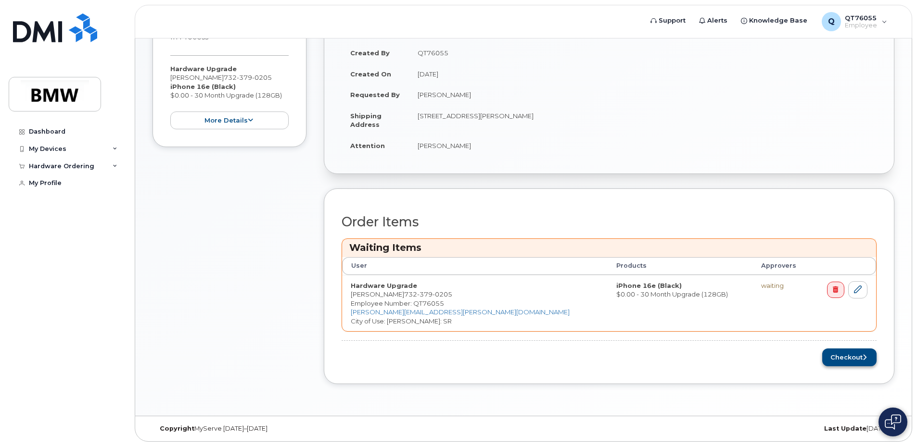
scroll to position [218, 0]
click at [838, 360] on button "Checkout" at bounding box center [849, 357] width 54 height 18
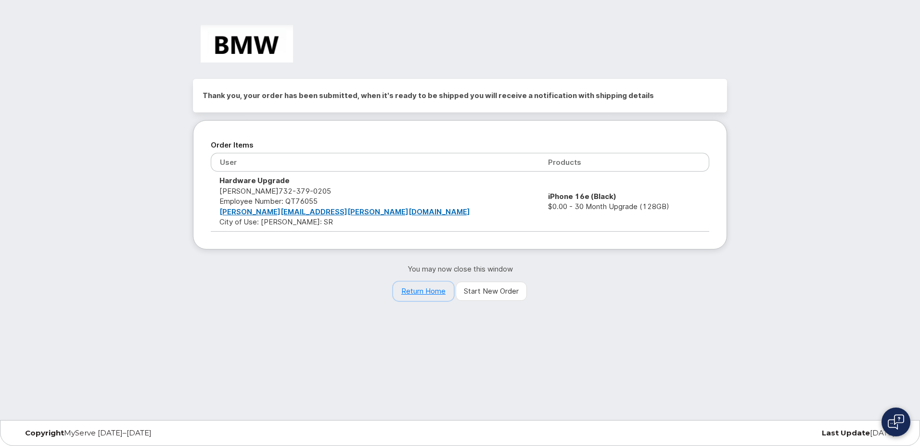
click at [422, 294] on link "Return Home" at bounding box center [423, 291] width 61 height 19
